Goal: Information Seeking & Learning: Learn about a topic

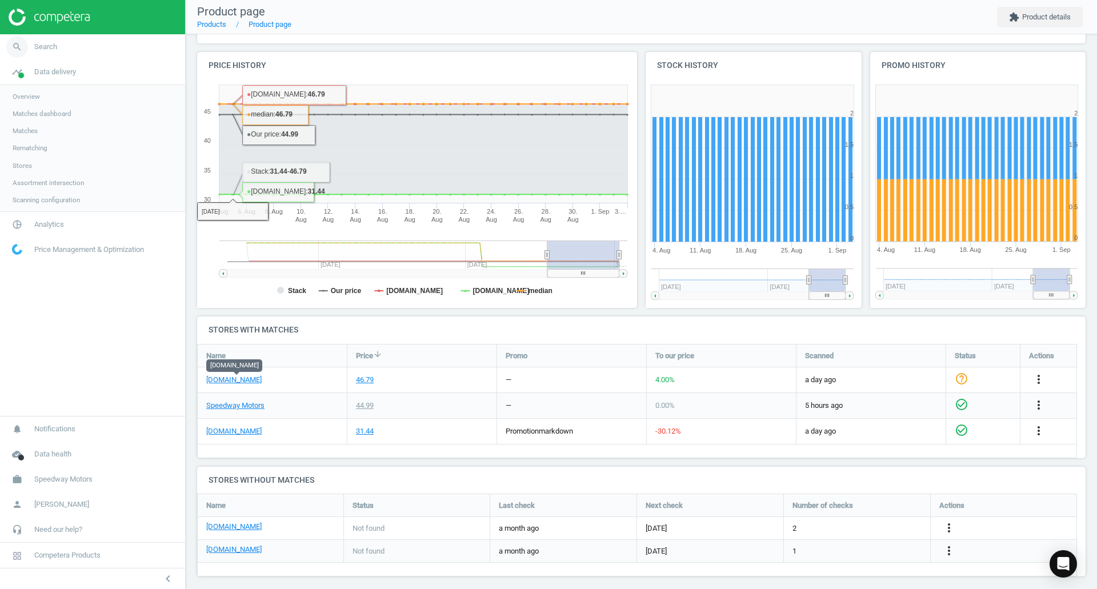
click at [68, 50] on link "search Search" at bounding box center [92, 46] width 185 height 25
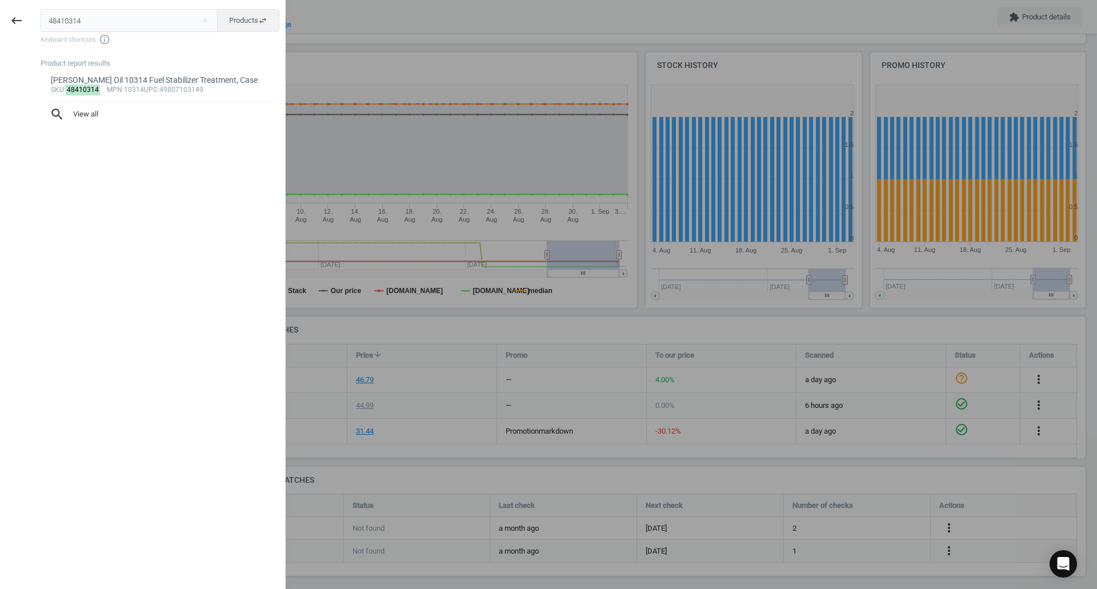
click at [142, 22] on input "48410314" at bounding box center [130, 20] width 178 height 23
click at [401, 70] on div at bounding box center [548, 294] width 1097 height 589
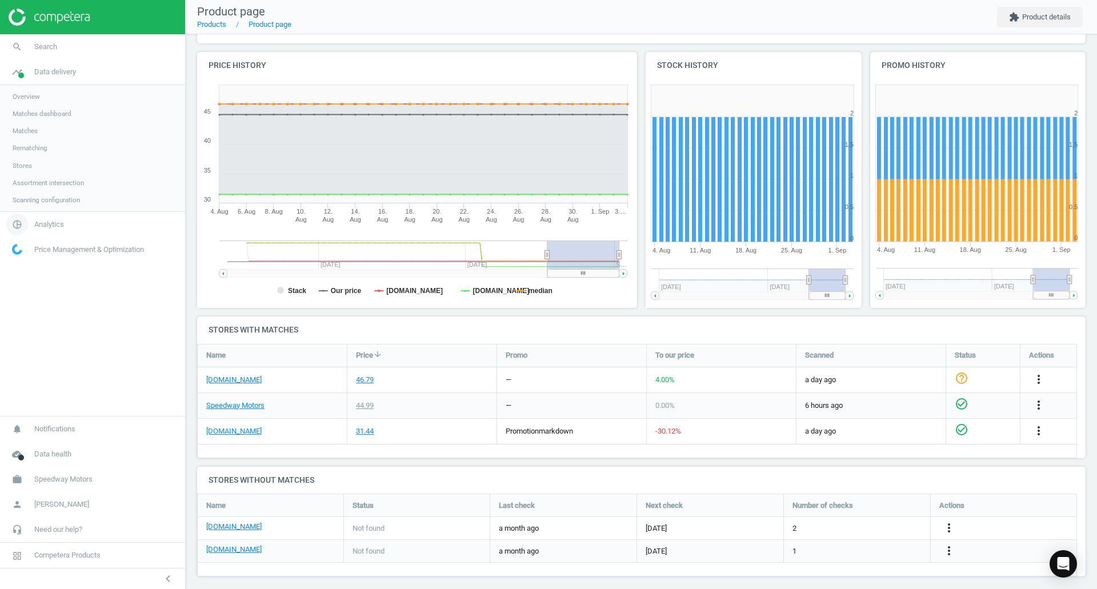
click at [39, 222] on span "Analytics" at bounding box center [49, 224] width 30 height 10
click at [33, 157] on span "Price index" at bounding box center [29, 155] width 33 height 9
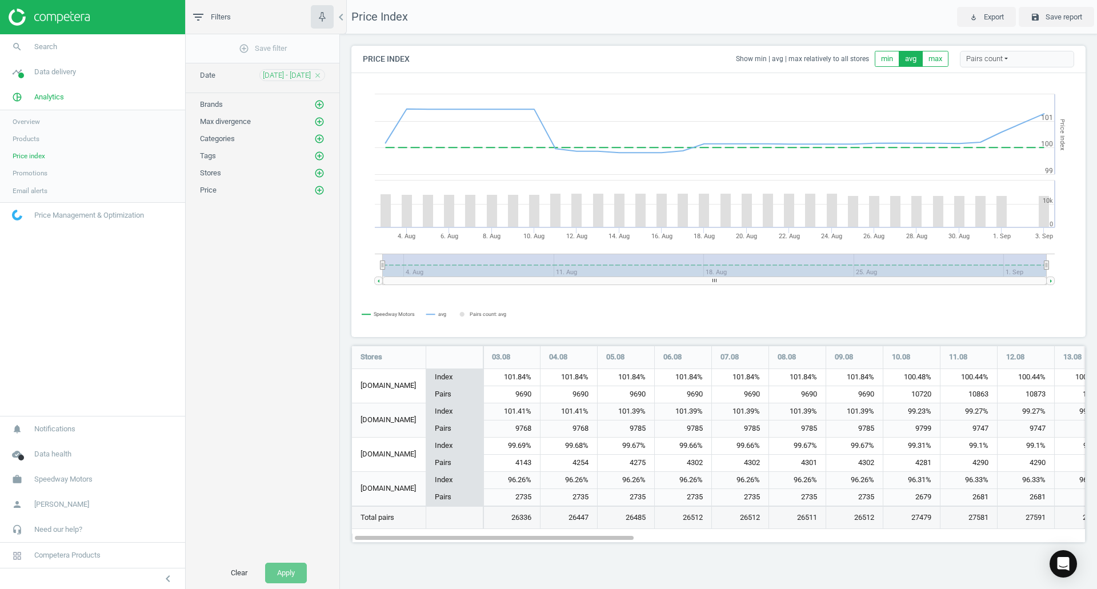
scroll to position [215, 752]
drag, startPoint x: 1047, startPoint y: 265, endPoint x: 1067, endPoint y: 261, distance: 19.8
click at [1072, 259] on icon "Created with Highstock 6.2.0 Price Index Speedway Motors avg Pairs count: avg 4…" at bounding box center [718, 205] width 733 height 263
drag, startPoint x: 386, startPoint y: 266, endPoint x: 330, endPoint y: 263, distance: 55.5
click at [330, 263] on div "filter_list Filters chevron_left add_circle_outline Save filter Date [DATE] - […" at bounding box center [641, 294] width 911 height 589
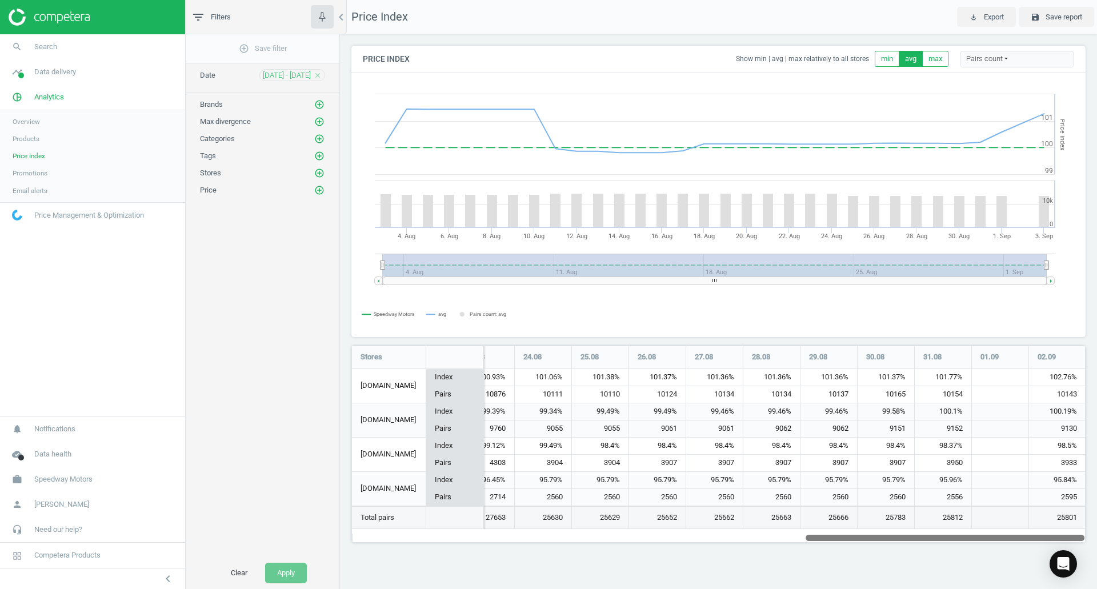
drag, startPoint x: 496, startPoint y: 536, endPoint x: 1264, endPoint y: 548, distance: 767.9
click at [1096, 548] on html "Group 2 Created with Sketch. ic/cloud_download/grey600 Created with Sketch. gra…" at bounding box center [548, 294] width 1097 height 589
click at [319, 102] on icon "add_circle_outline" at bounding box center [319, 104] width 10 height 10
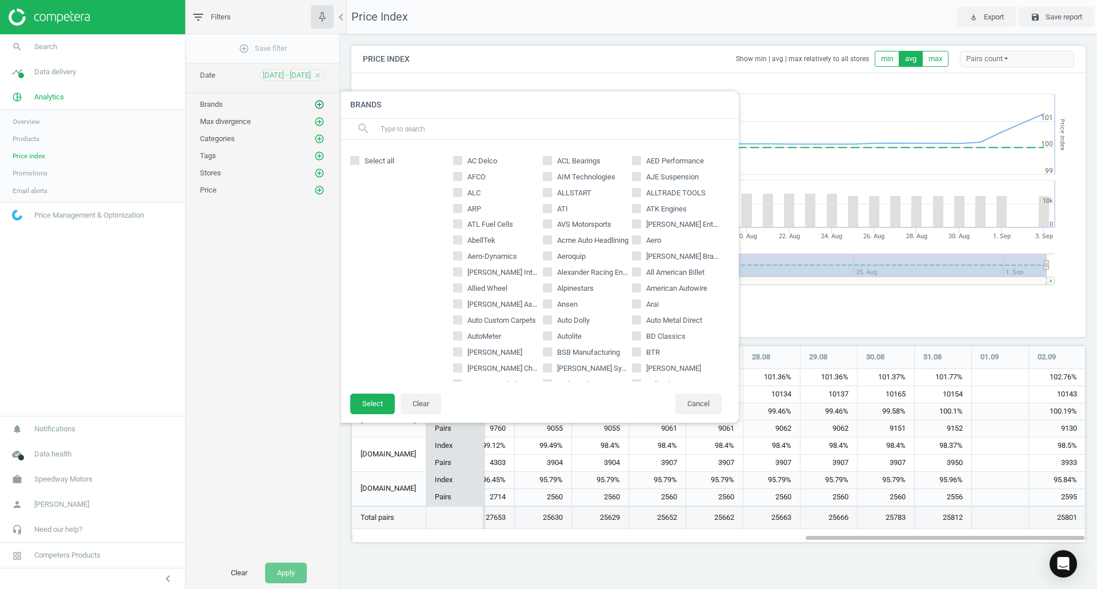
click at [319, 102] on icon "add_circle_outline" at bounding box center [319, 104] width 10 height 10
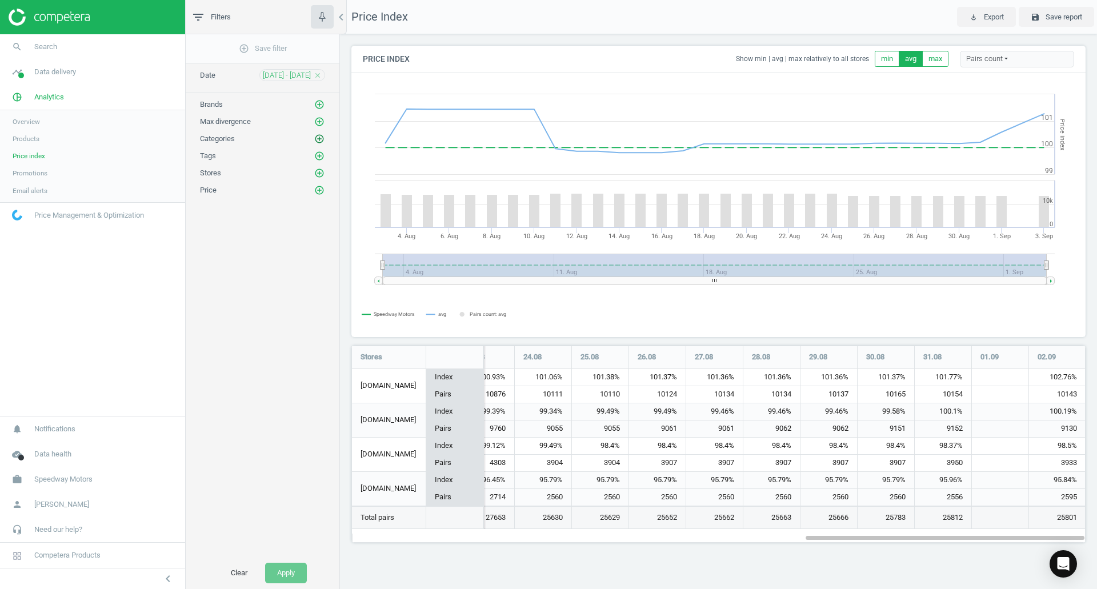
click at [318, 138] on icon "add_circle_outline" at bounding box center [319, 139] width 10 height 10
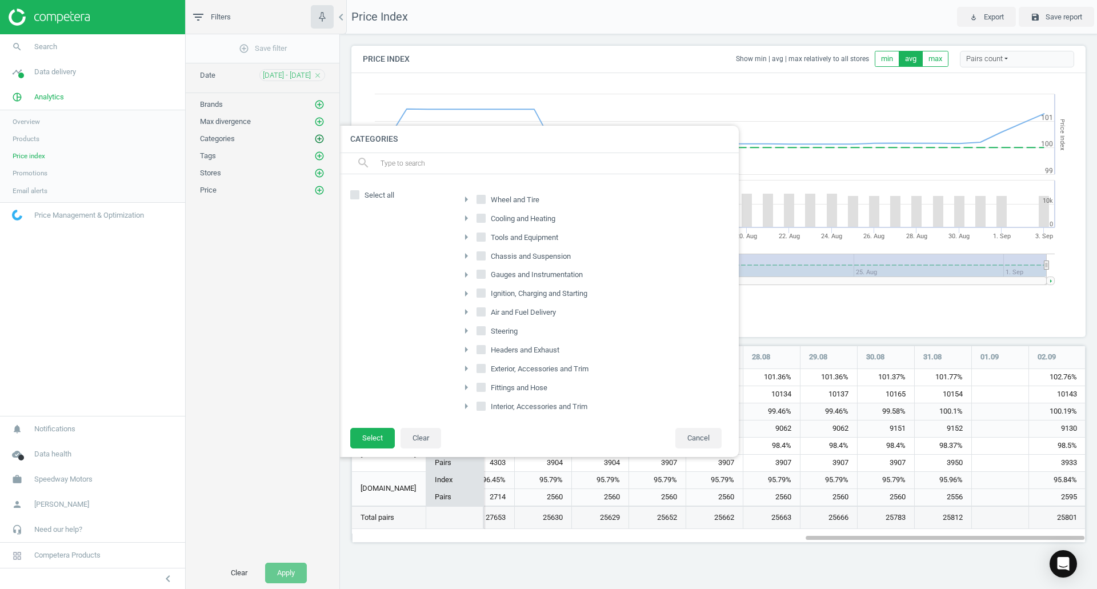
click at [318, 138] on icon "add_circle_outline" at bounding box center [319, 139] width 10 height 10
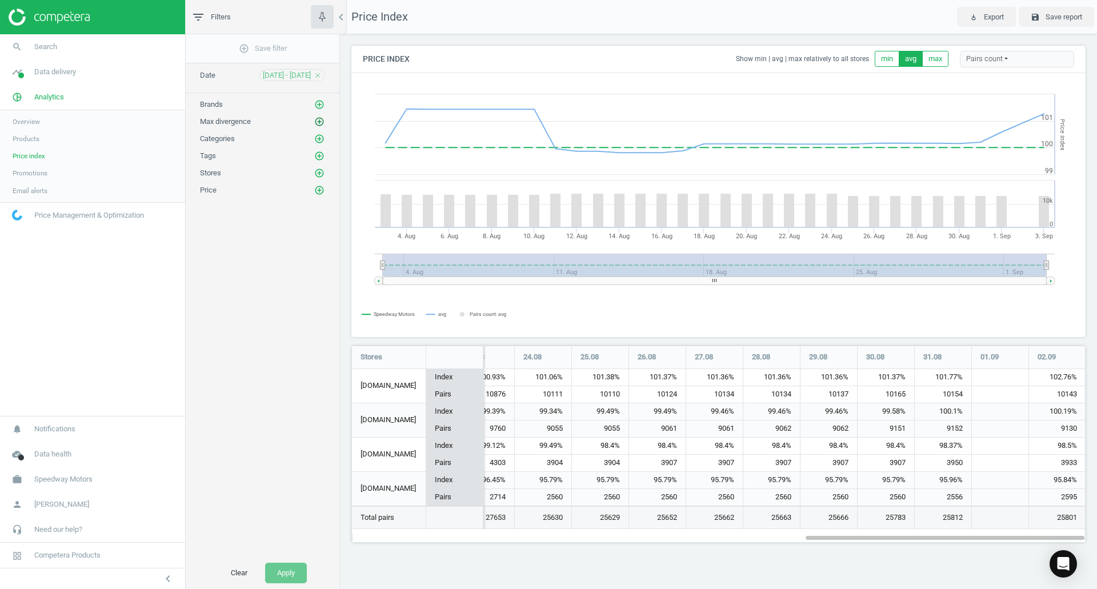
click at [321, 124] on icon "add_circle_outline" at bounding box center [319, 122] width 10 height 10
click at [320, 171] on icon "add_circle_outline" at bounding box center [319, 173] width 10 height 10
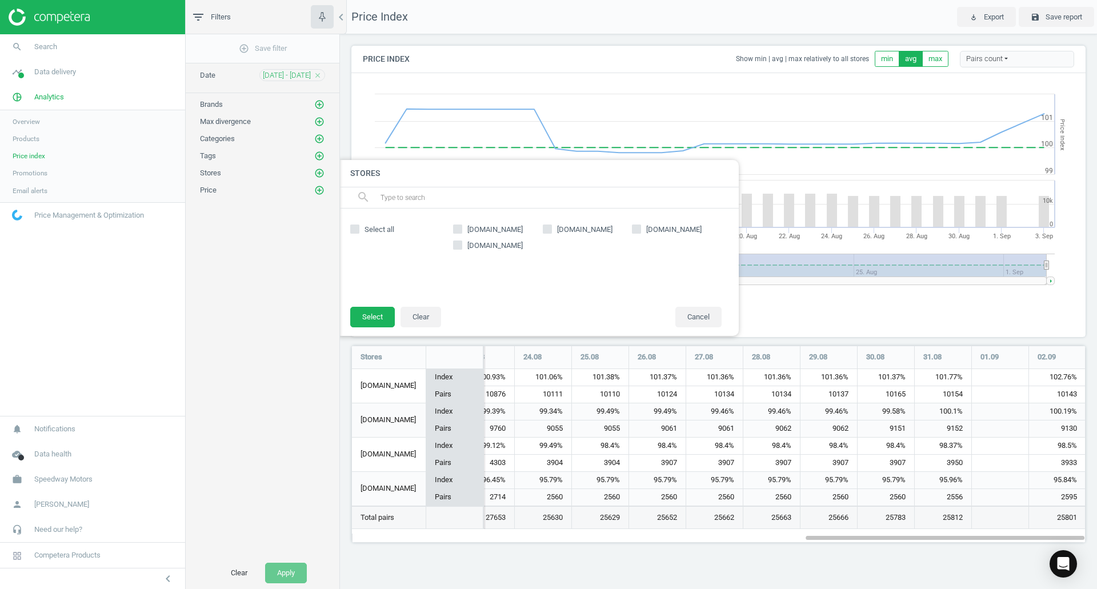
click at [493, 232] on span "[DOMAIN_NAME]" at bounding box center [495, 230] width 60 height 10
click at [462, 232] on input "[DOMAIN_NAME]" at bounding box center [457, 228] width 7 height 7
checkbox input "true"
click at [368, 315] on button "Select" at bounding box center [372, 317] width 45 height 21
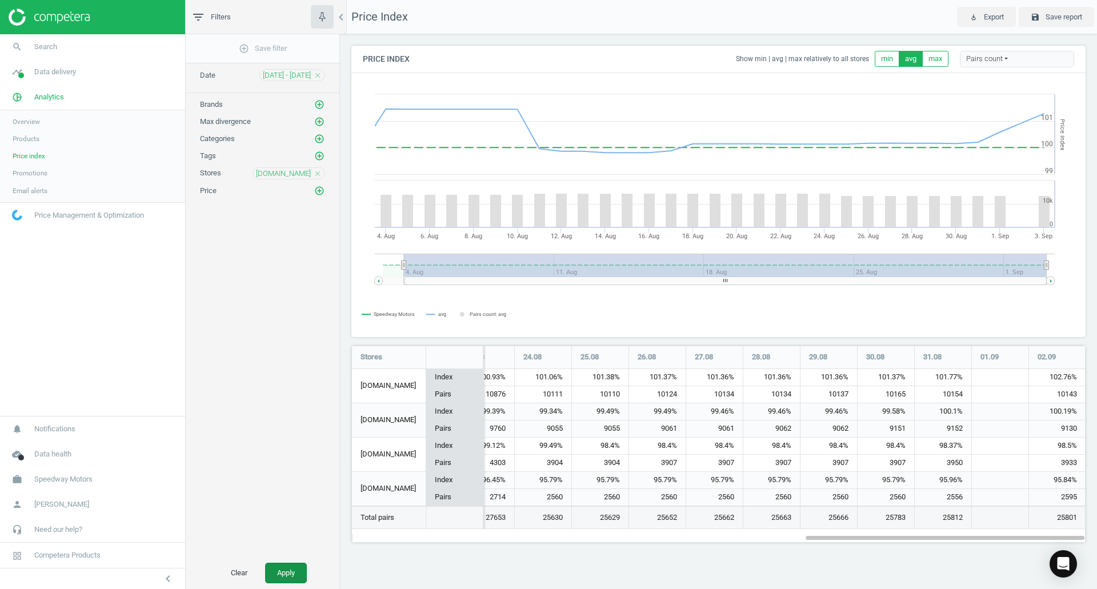
click at [277, 574] on button "Apply" at bounding box center [286, 573] width 42 height 21
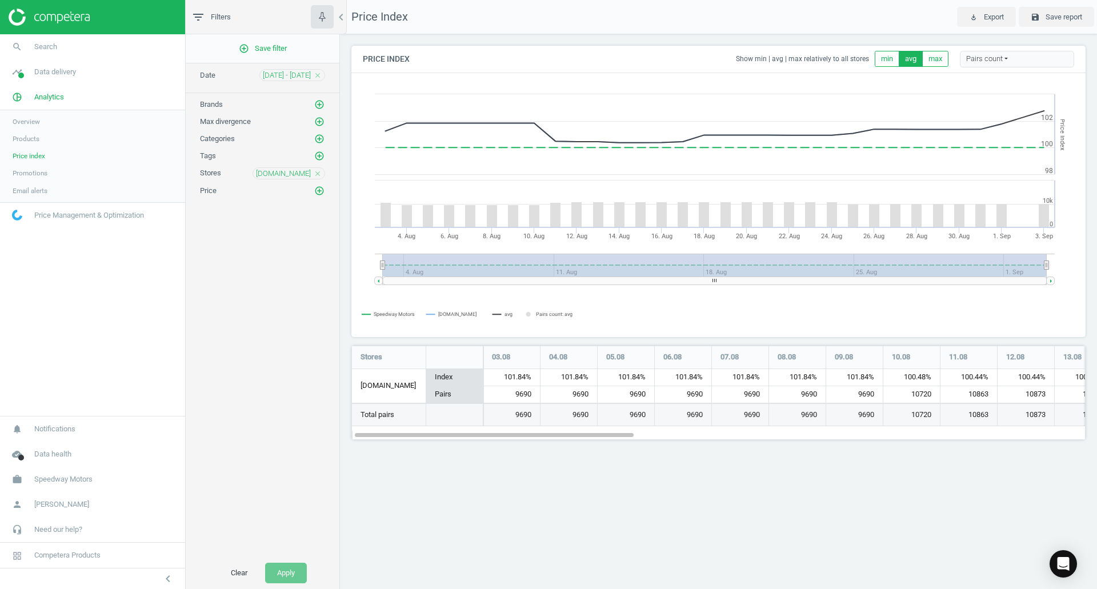
scroll to position [112, 752]
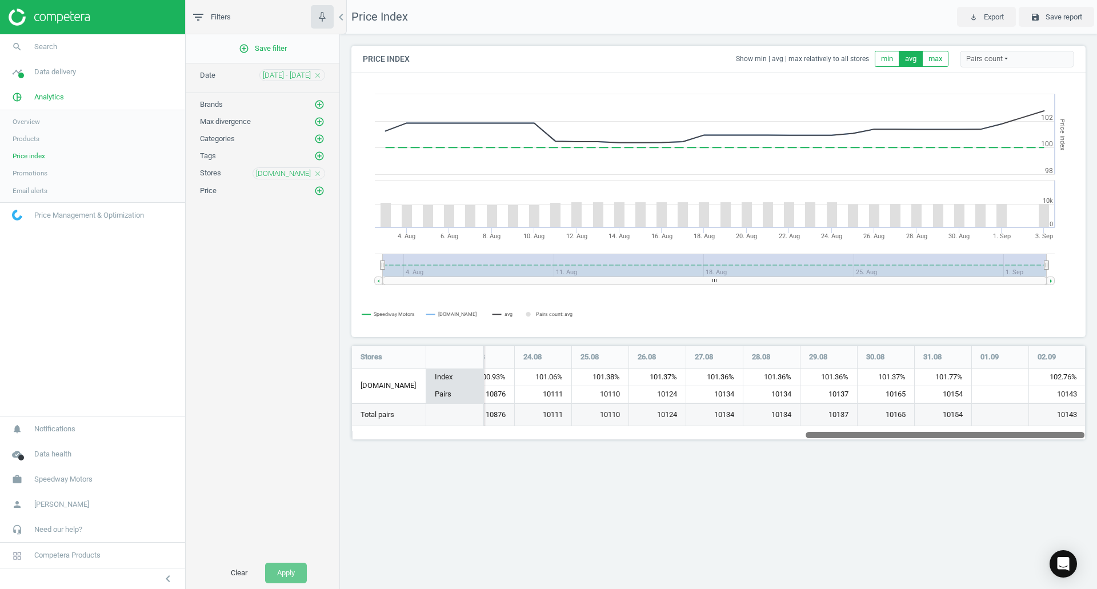
drag, startPoint x: 515, startPoint y: 434, endPoint x: 1331, endPoint y: 478, distance: 817.0
click at [1096, 478] on html "Group 2 Created with Sketch. ic/cloud_download/grey600 Created with Sketch. gra…" at bounding box center [548, 294] width 1097 height 589
click at [316, 138] on icon "add_circle_outline" at bounding box center [319, 139] width 10 height 10
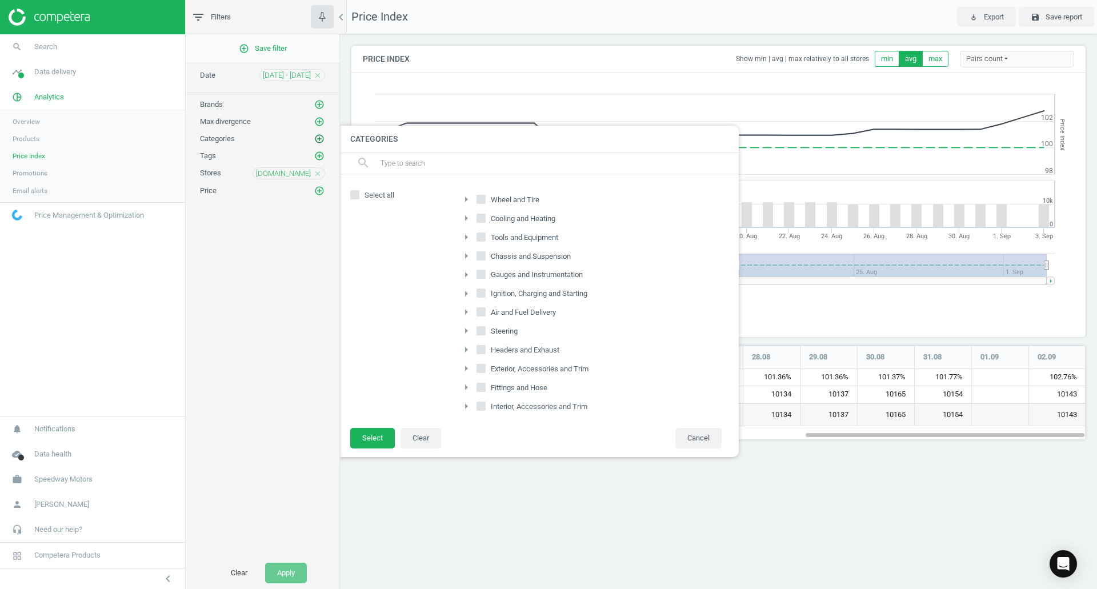
click at [316, 138] on icon "add_circle_outline" at bounding box center [319, 139] width 10 height 10
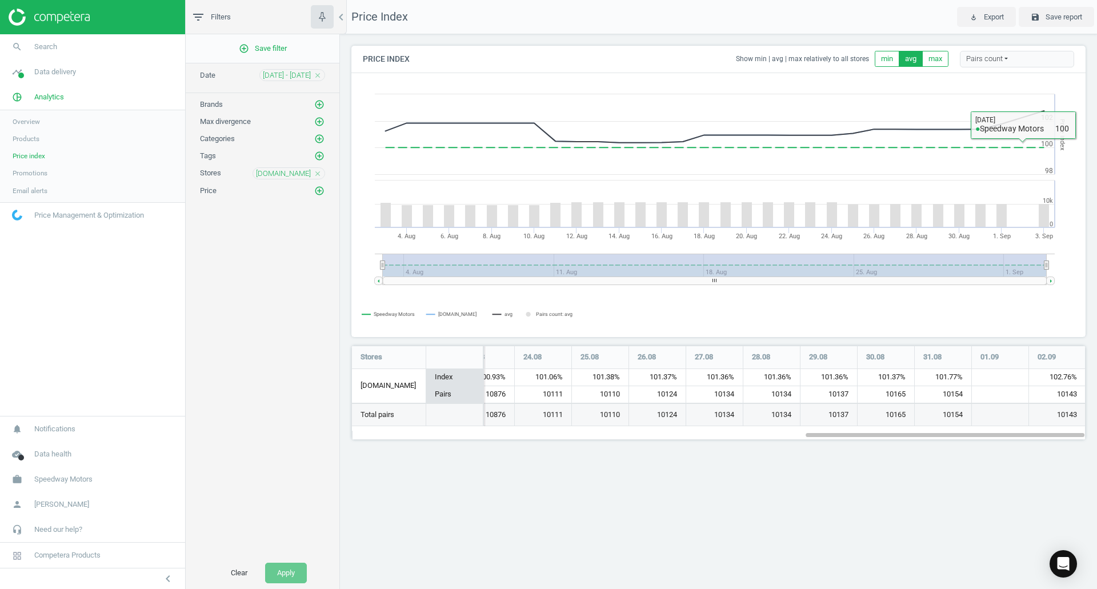
click at [1000, 55] on div "Pairs count" at bounding box center [1017, 59] width 114 height 17
click at [1001, 20] on span "Export" at bounding box center [994, 17] width 20 height 10
click at [734, 58] on div "Price Index Show min | avg | max relatively to all stores min avg max Pairs cou…" at bounding box center [718, 59] width 734 height 27
click at [321, 136] on icon "add_circle_outline" at bounding box center [319, 139] width 10 height 10
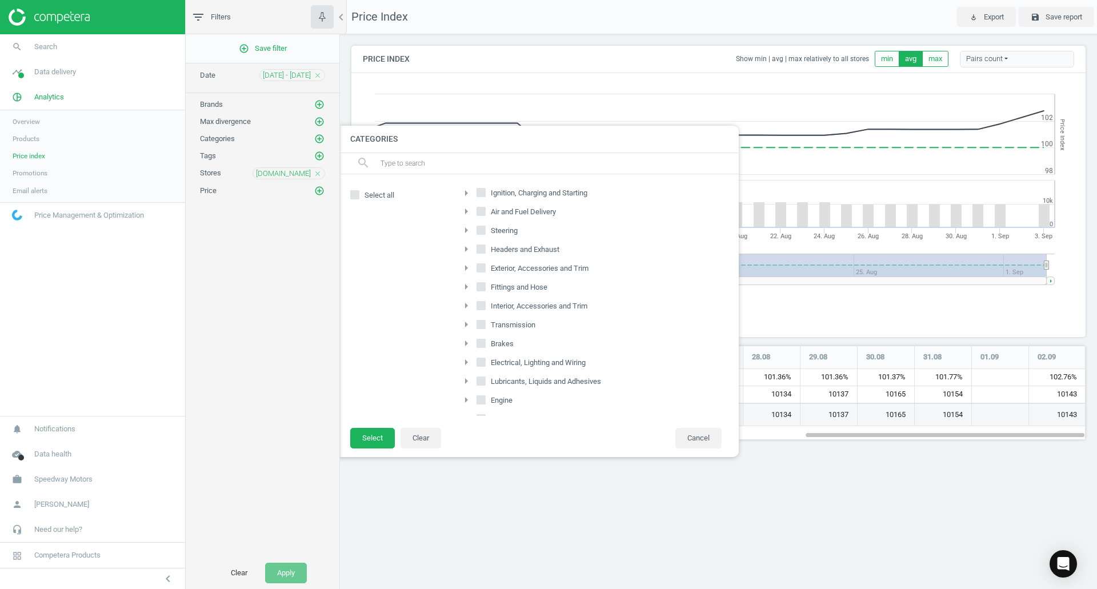
scroll to position [231, 0]
click at [525, 303] on span "Safety Equipment" at bounding box center [519, 308] width 62 height 10
click at [485, 303] on input "Safety Equipment" at bounding box center [481, 306] width 7 height 7
checkbox input "true"
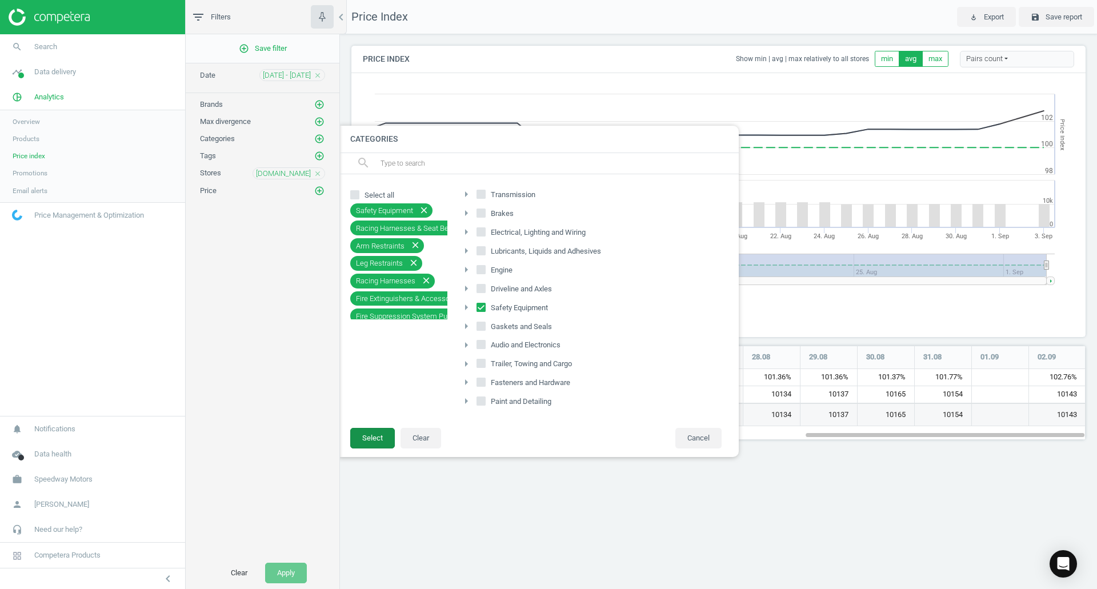
click at [376, 438] on button "Select" at bounding box center [372, 438] width 45 height 21
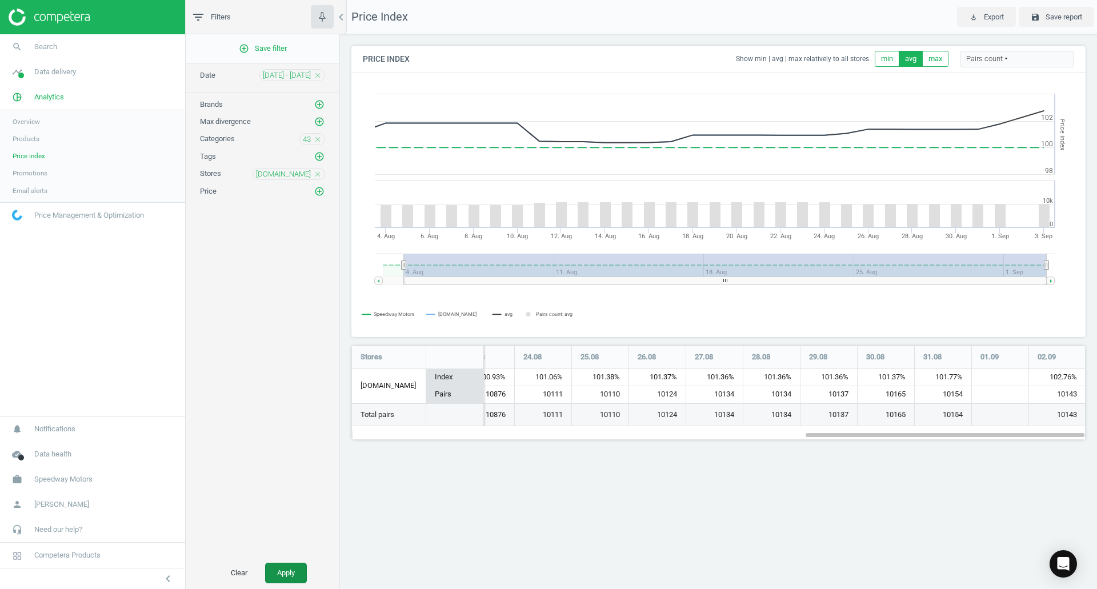
click at [301, 578] on button "Apply" at bounding box center [286, 573] width 42 height 21
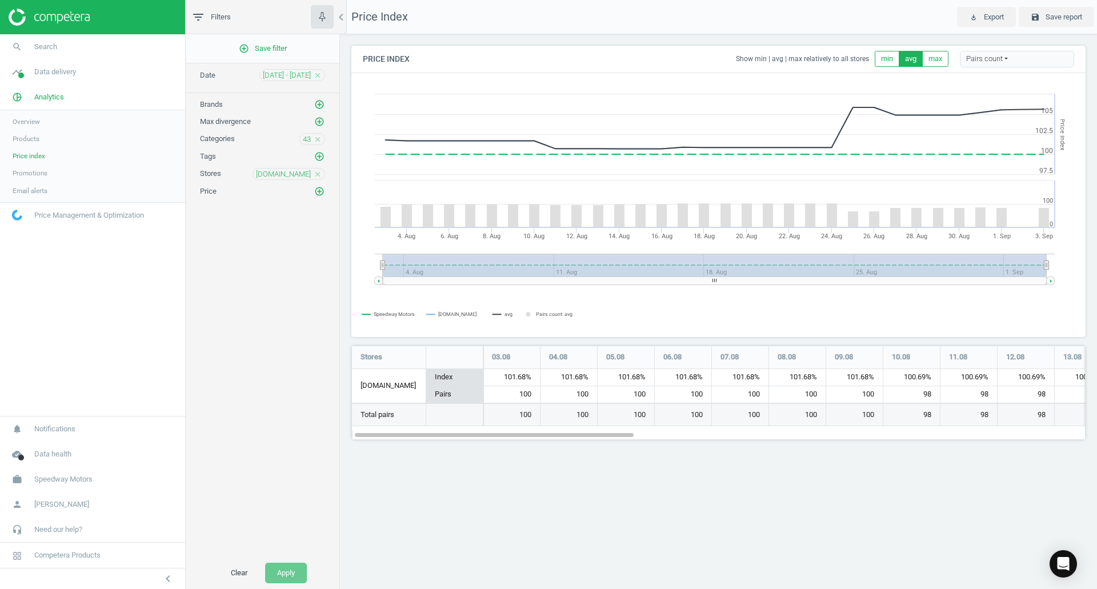
scroll to position [112, 752]
drag, startPoint x: 568, startPoint y: 435, endPoint x: 337, endPoint y: 362, distance: 242.5
click at [404, 414] on div "Stores 03.08 04.08 05.08 06.08 07.08 08.08 09.08 10.08 11.08 12.08 13.08 14.08 …" at bounding box center [718, 393] width 734 height 94
click at [317, 142] on icon "close" at bounding box center [318, 139] width 8 height 8
click at [326, 137] on div "Categories add_circle_outline" at bounding box center [263, 135] width 154 height 17
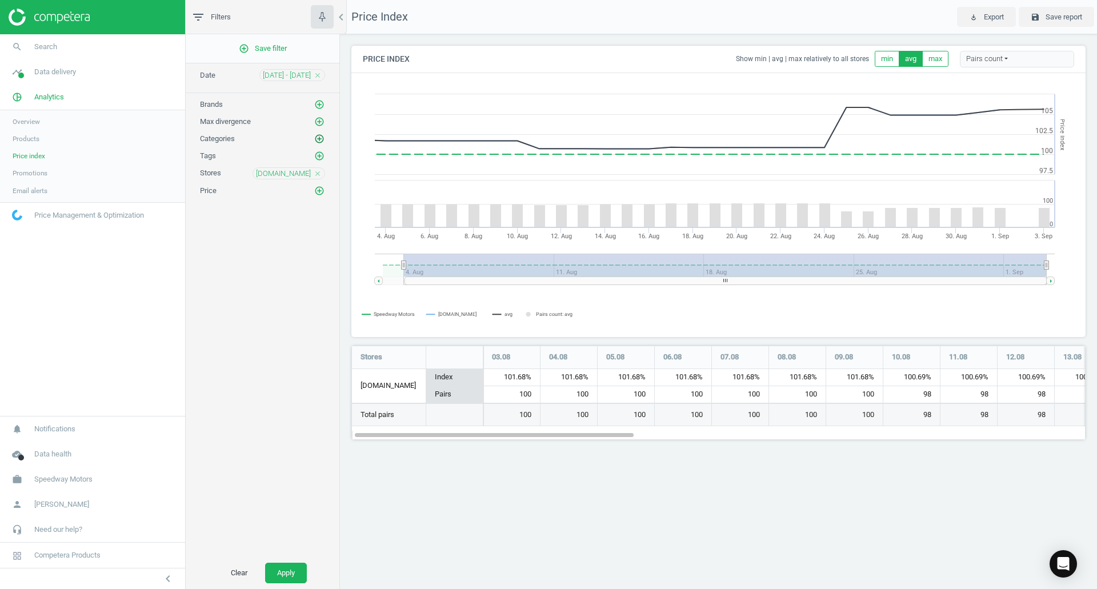
click at [319, 141] on icon "add_circle_outline" at bounding box center [319, 139] width 10 height 10
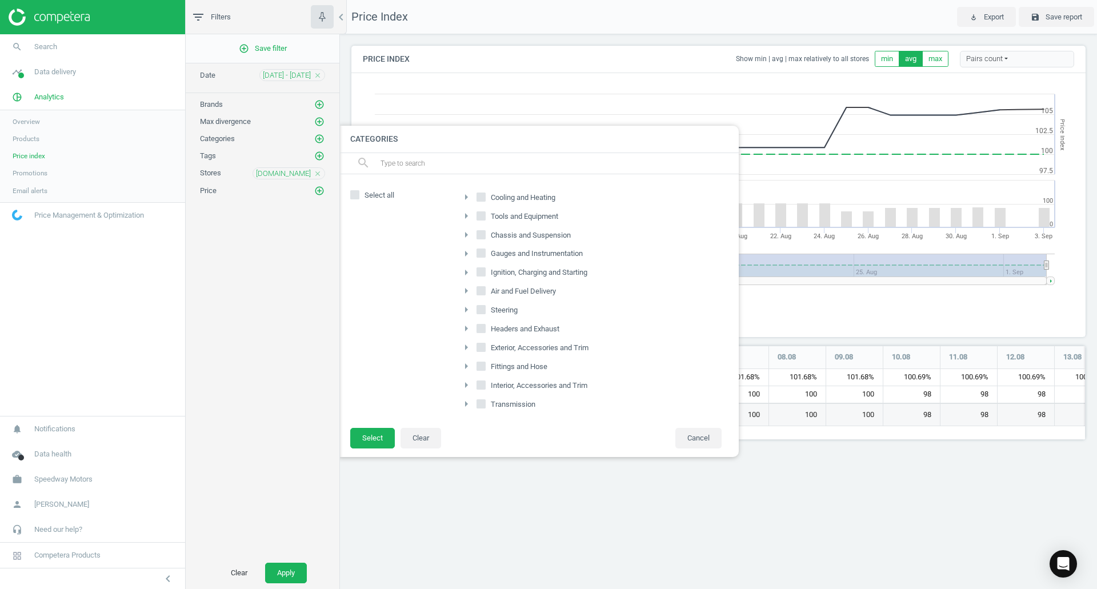
scroll to position [0, 0]
click at [478, 254] on input "Chassis and Suspension" at bounding box center [481, 255] width 7 height 7
checkbox input "true"
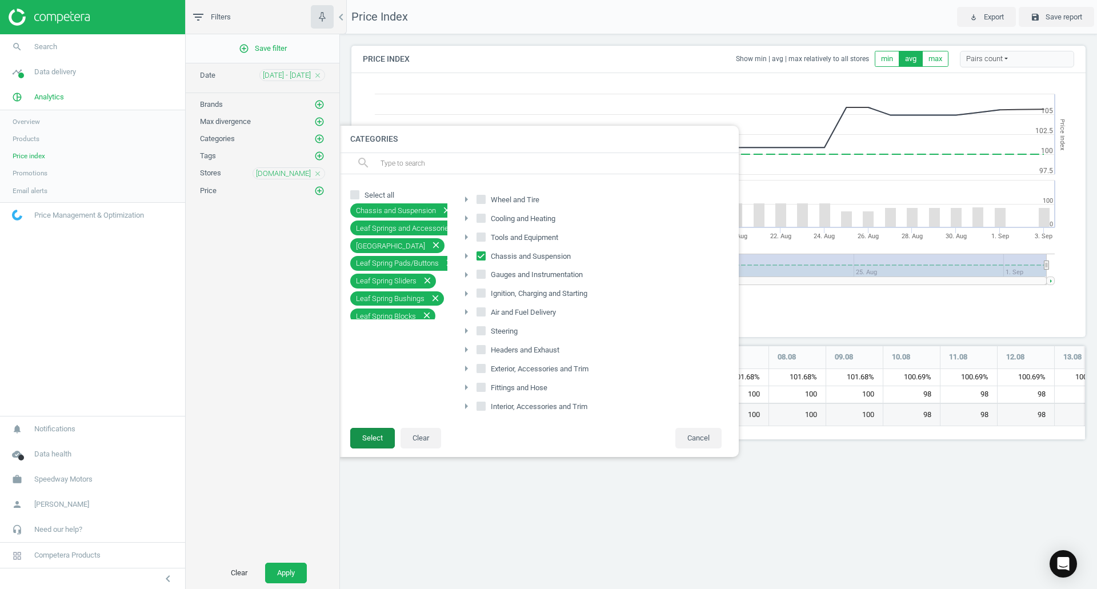
click at [364, 438] on button "Select" at bounding box center [372, 438] width 45 height 21
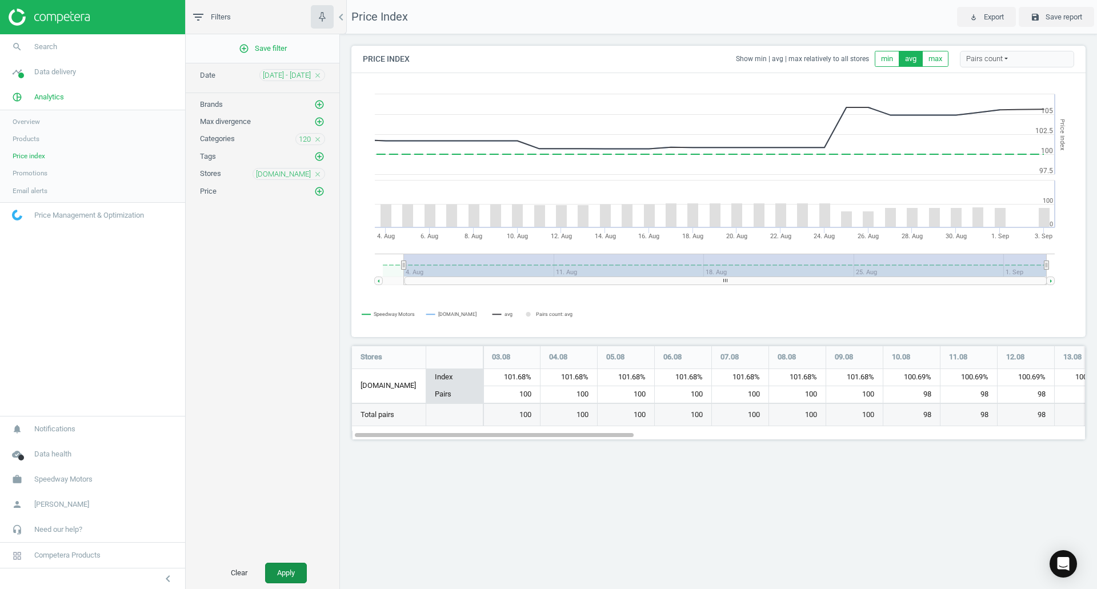
click at [286, 572] on button "Apply" at bounding box center [286, 573] width 42 height 21
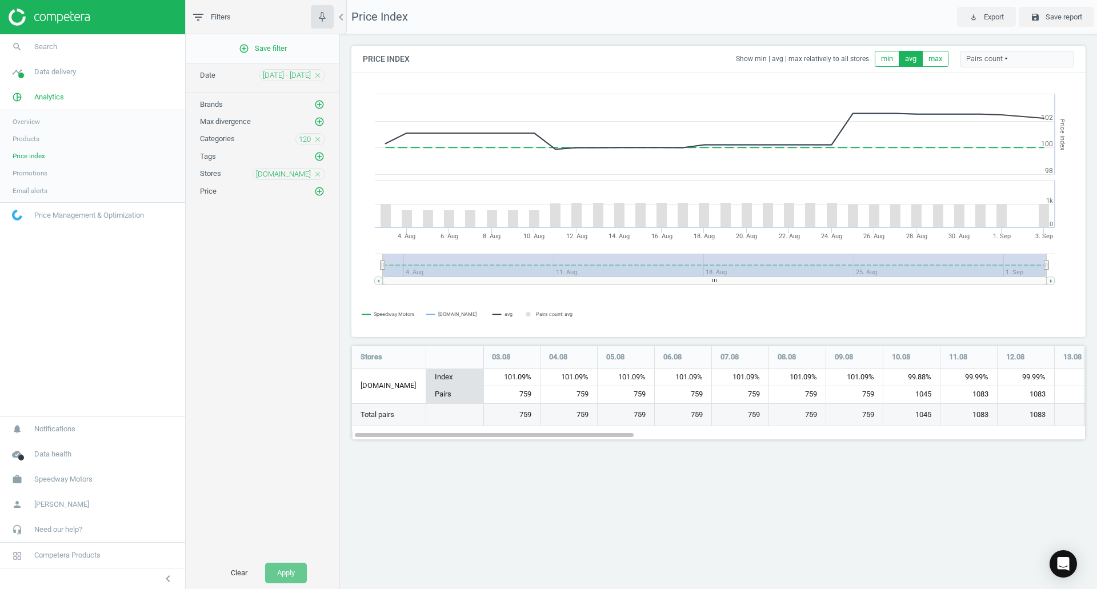
scroll to position [112, 752]
